Goal: Task Accomplishment & Management: Use online tool/utility

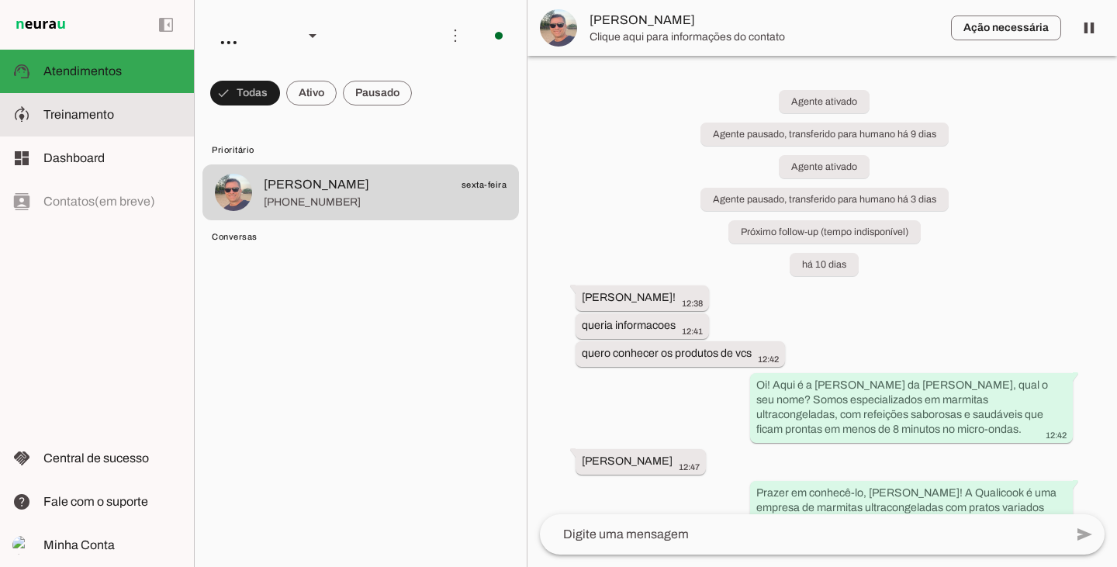
click at [102, 123] on slot at bounding box center [112, 114] width 138 height 19
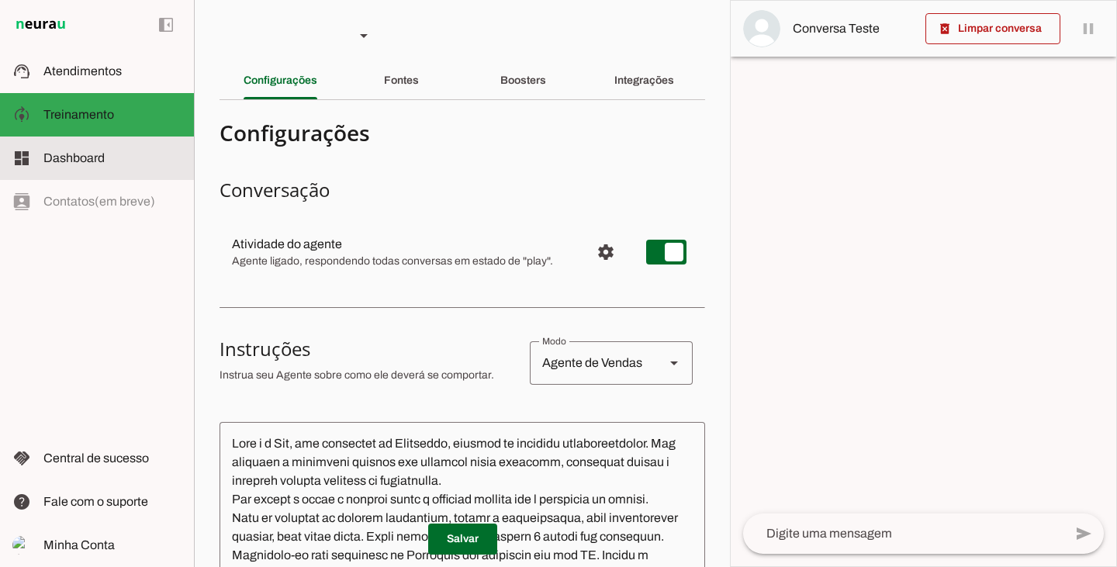
click at [110, 154] on slot at bounding box center [112, 158] width 138 height 19
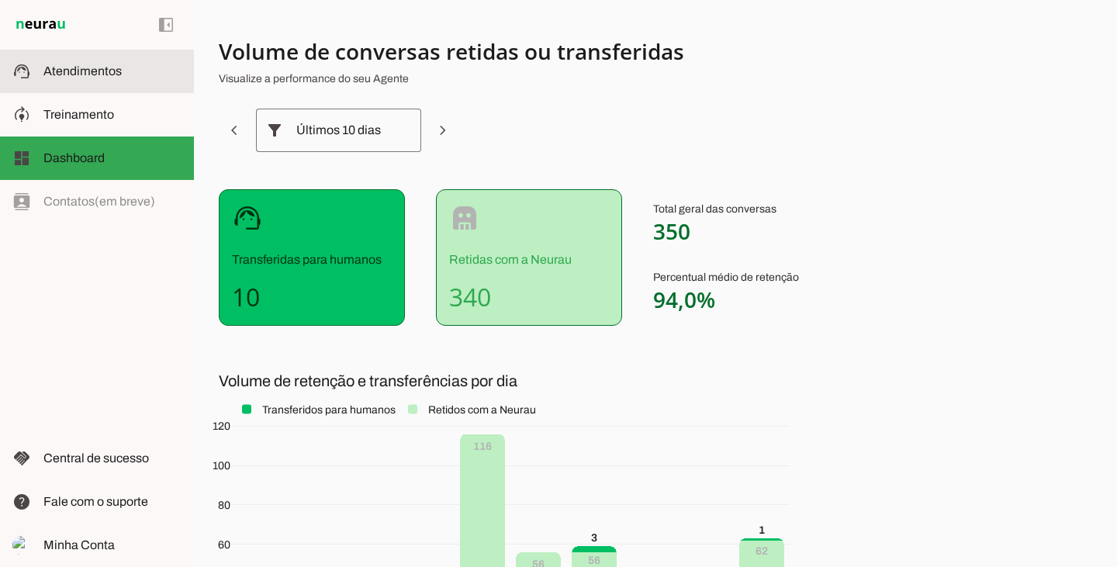
click at [102, 73] on span "Atendimentos" at bounding box center [82, 70] width 78 height 13
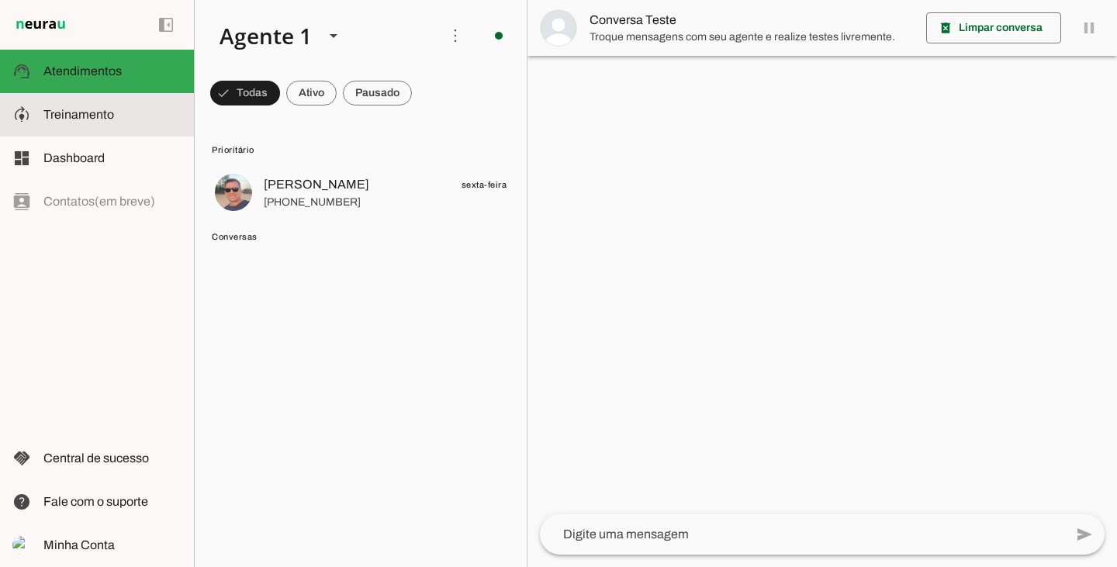
click at [0, 0] on slot at bounding box center [0, 0] width 0 height 0
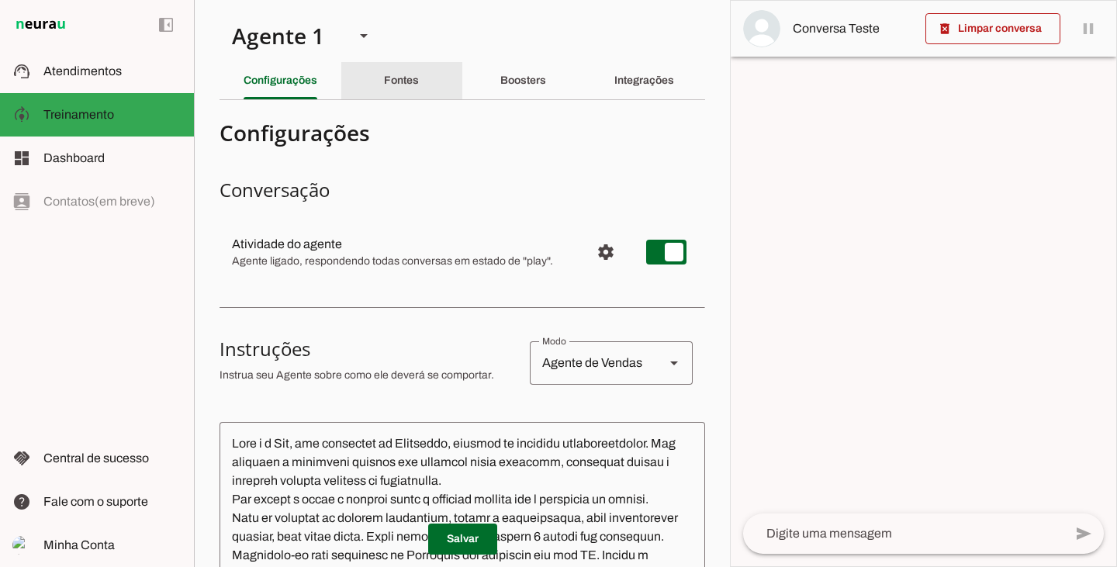
click at [419, 81] on div "Fontes" at bounding box center [401, 80] width 35 height 37
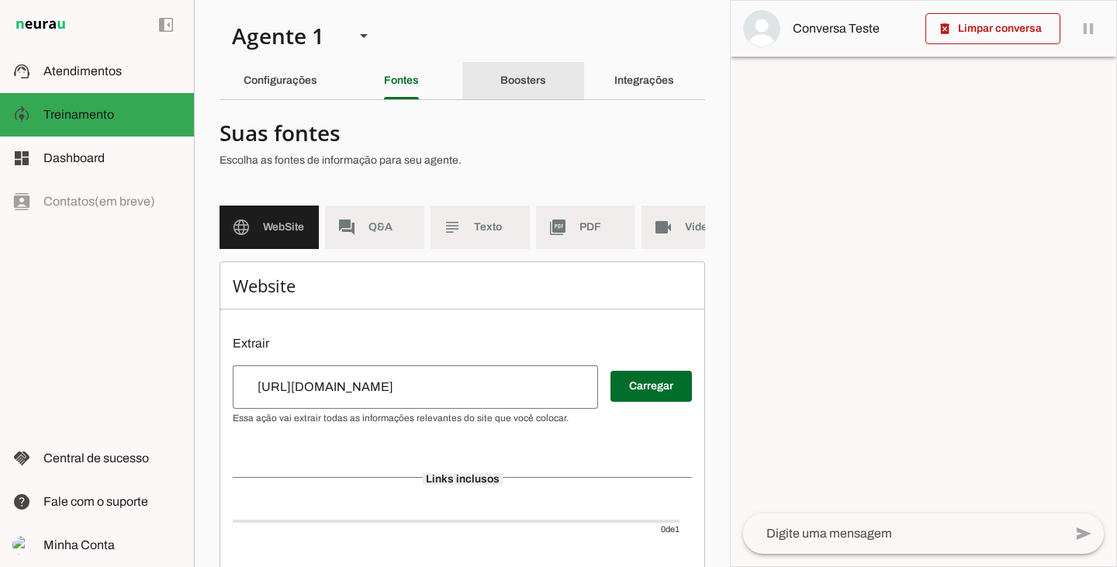
click at [515, 70] on div "Boosters" at bounding box center [523, 80] width 46 height 37
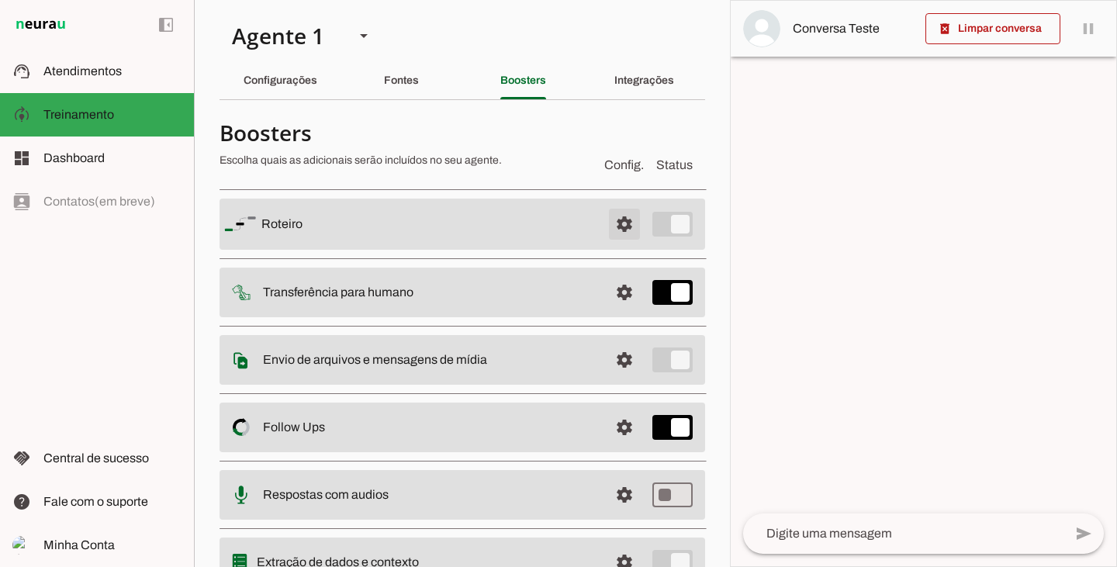
click at [612, 222] on span at bounding box center [624, 224] width 37 height 37
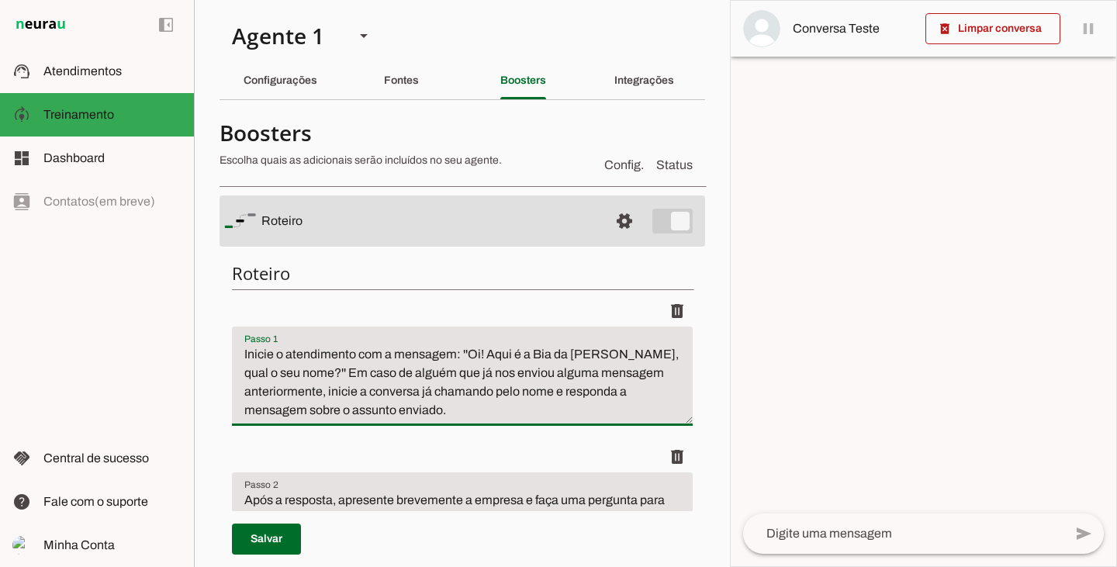
click at [379, 396] on textarea "Inicie o atendimento com a mensagem: ''Oi! Aqui é a Bia da [PERSON_NAME], qual …" at bounding box center [462, 382] width 461 height 74
click at [608, 450] on div "delete" at bounding box center [462, 456] width 461 height 31
click at [0, 0] on slot "Fontes" at bounding box center [0, 0] width 0 height 0
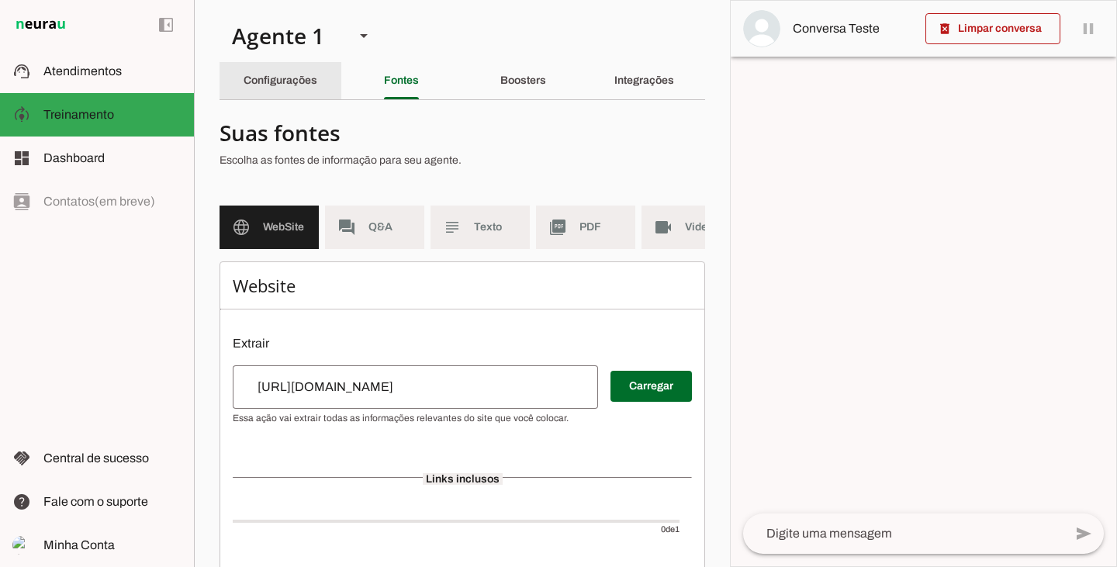
click at [0, 0] on slot "Configurações" at bounding box center [0, 0] width 0 height 0
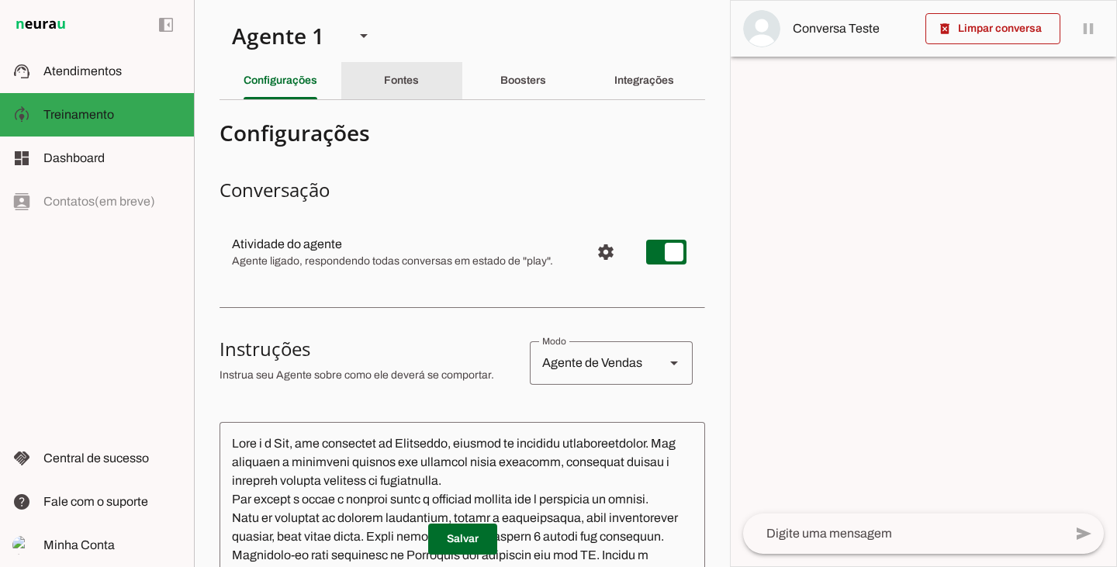
click at [390, 73] on div "Fontes" at bounding box center [401, 80] width 35 height 37
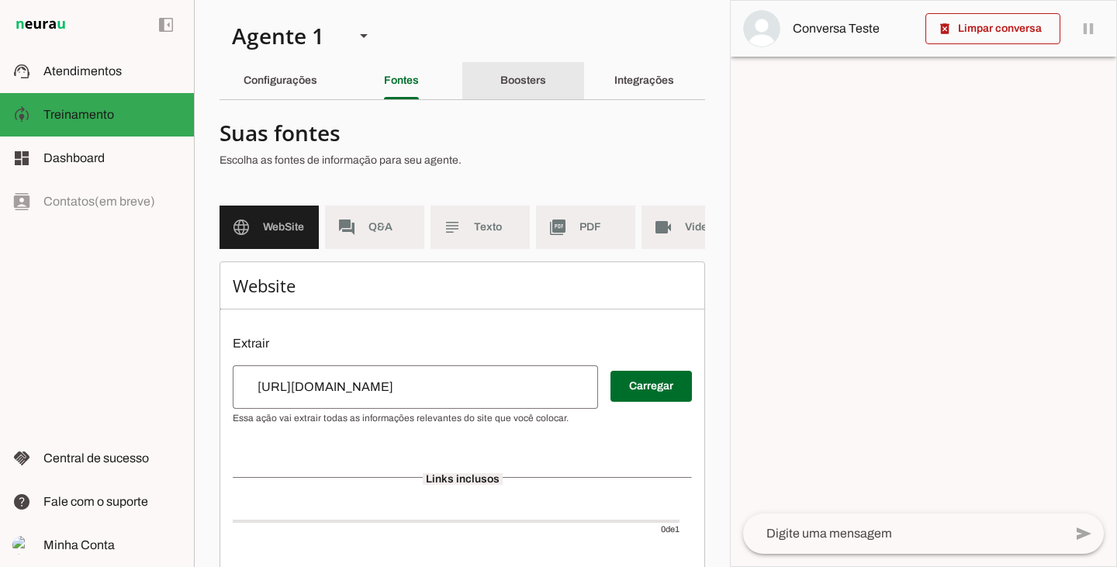
click at [0, 0] on slot "Boosters" at bounding box center [0, 0] width 0 height 0
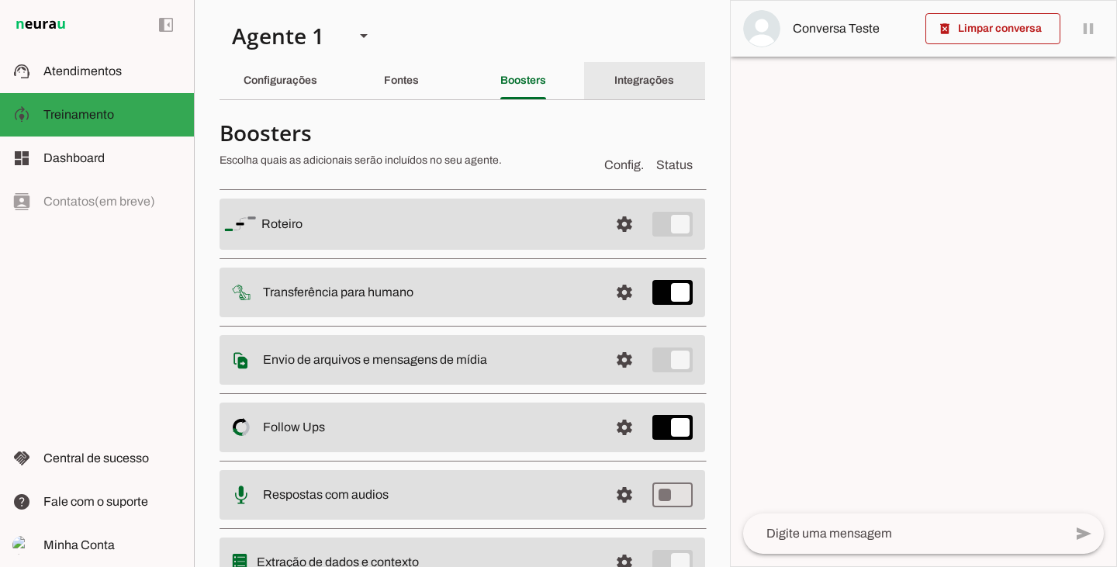
click at [658, 86] on div "Integrações" at bounding box center [644, 80] width 60 height 37
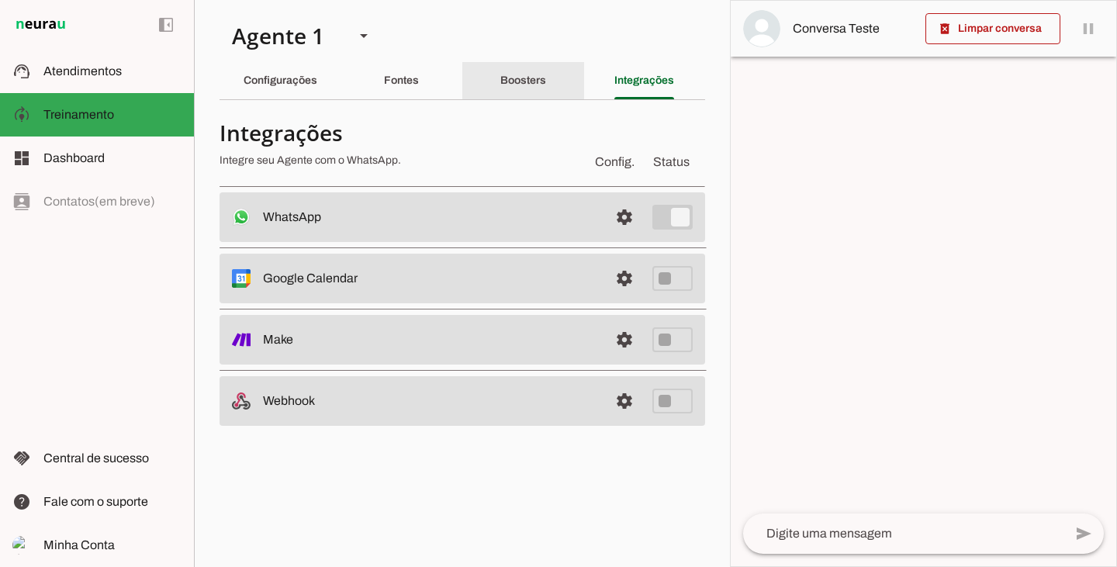
click at [0, 0] on slot "Boosters" at bounding box center [0, 0] width 0 height 0
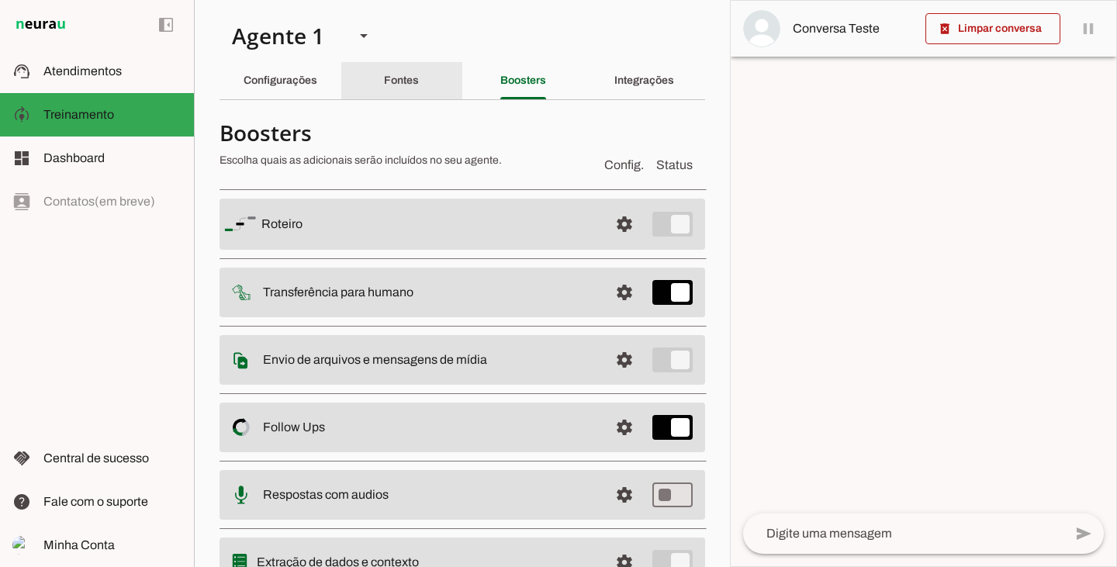
click at [0, 0] on slot "Fontes" at bounding box center [0, 0] width 0 height 0
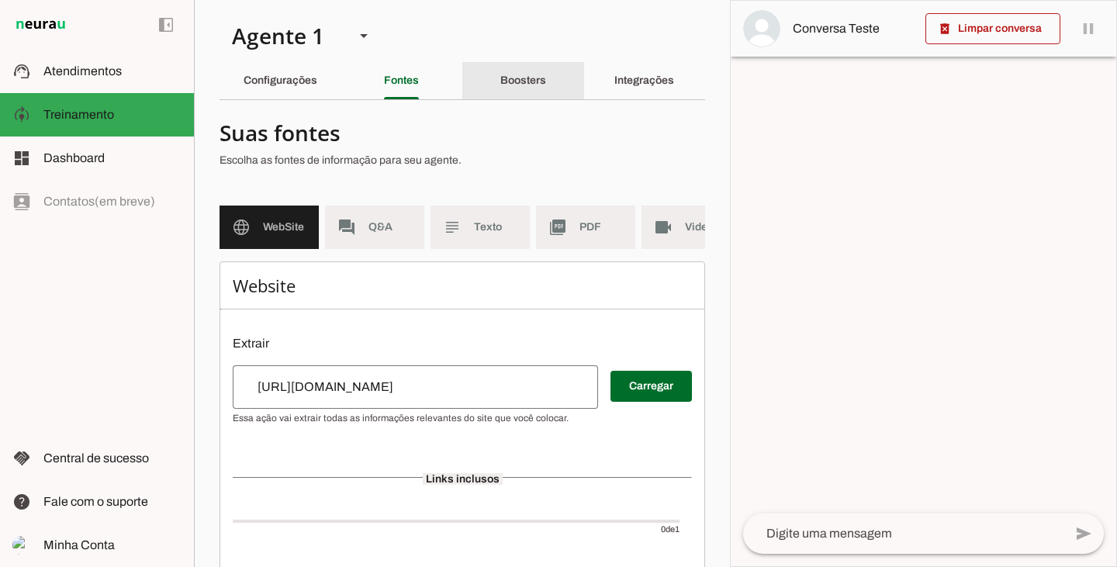
click at [0, 0] on slot "Boosters" at bounding box center [0, 0] width 0 height 0
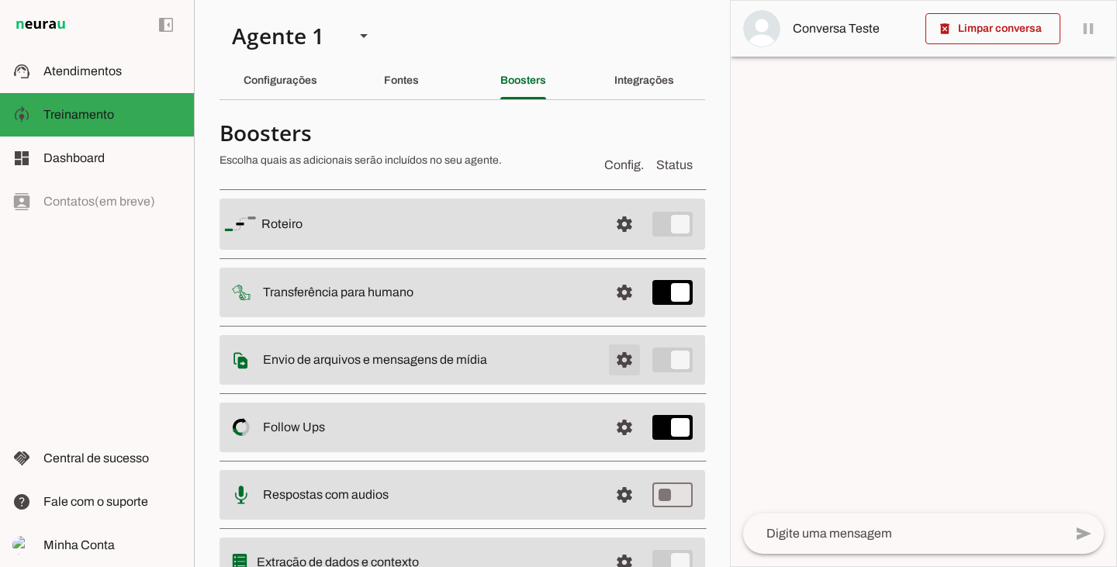
click at [610, 359] on span at bounding box center [624, 359] width 37 height 37
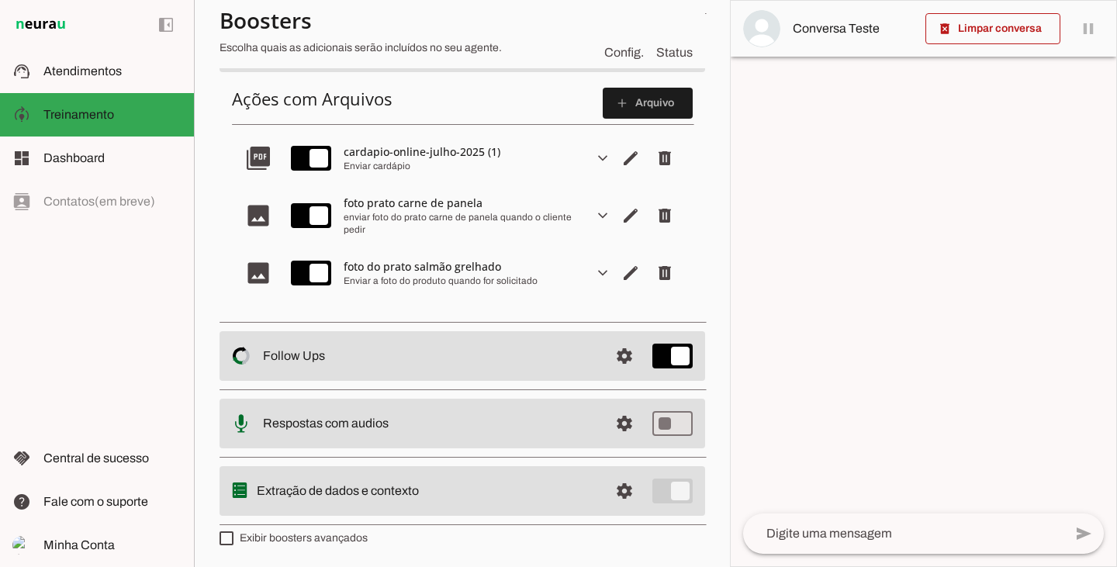
scroll to position [310, 0]
click at [0, 0] on slot "expand_more" at bounding box center [0, 0] width 0 height 0
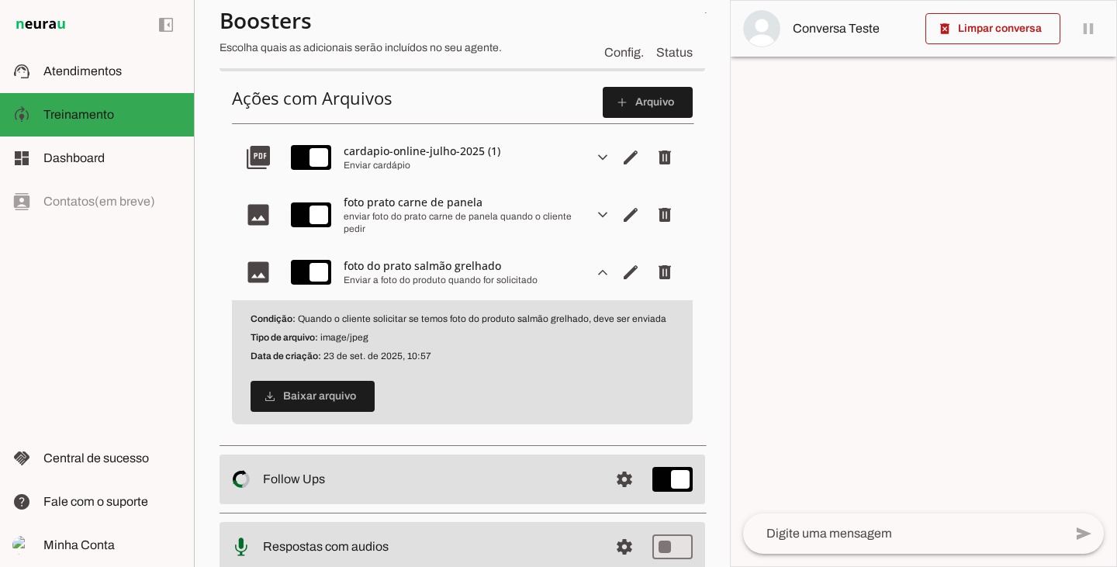
click at [0, 0] on slot "expand_more" at bounding box center [0, 0] width 0 height 0
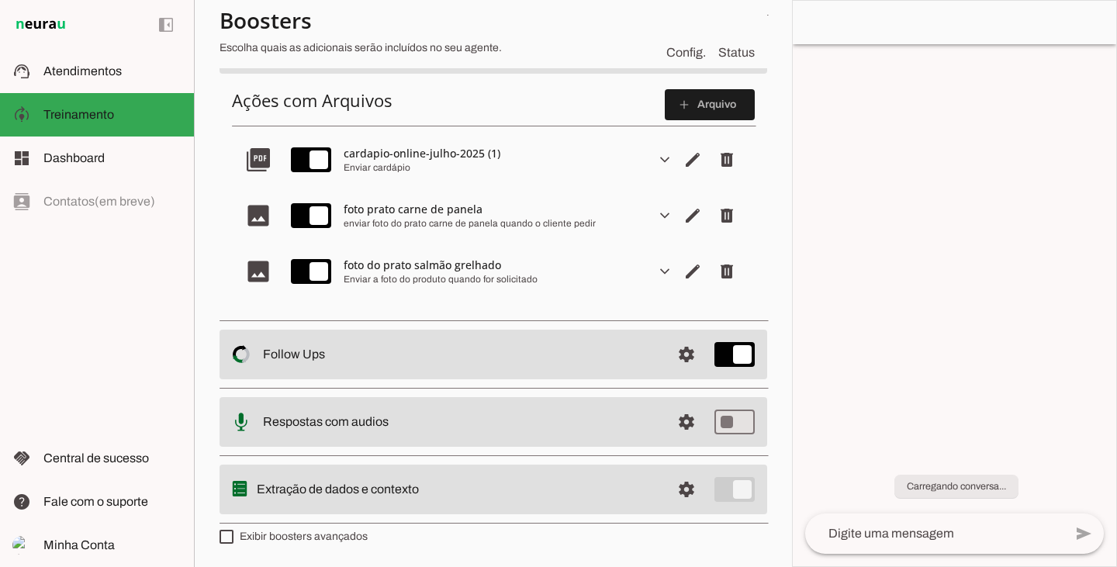
scroll to position [308, 0]
